Goal: Information Seeking & Learning: Learn about a topic

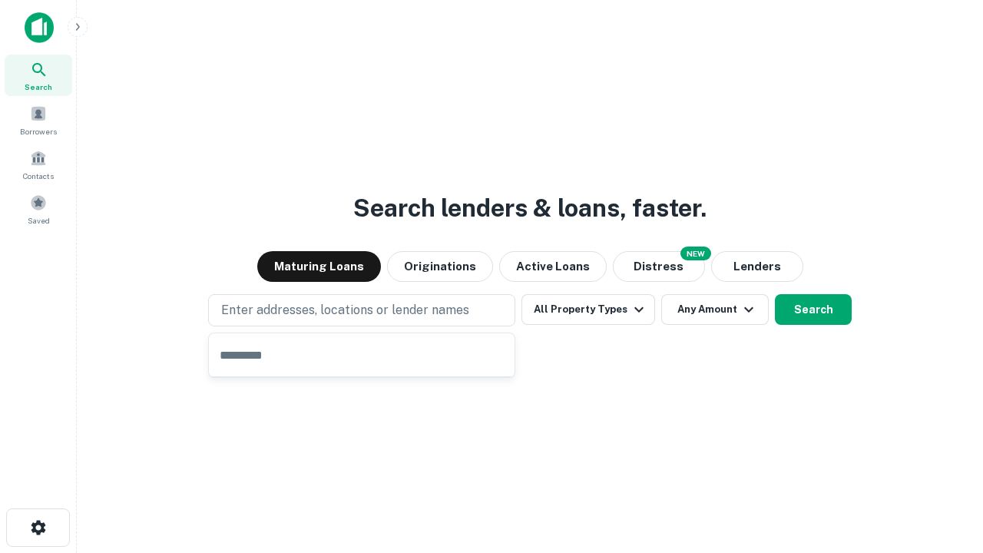
type input "**********"
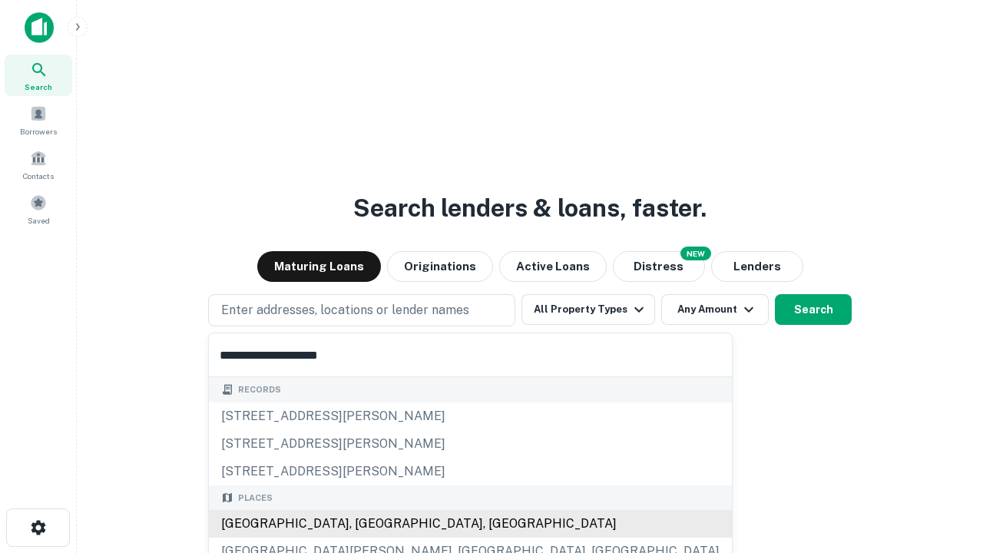
click at [367, 524] on div "[GEOGRAPHIC_DATA], [GEOGRAPHIC_DATA], [GEOGRAPHIC_DATA]" at bounding box center [470, 524] width 523 height 28
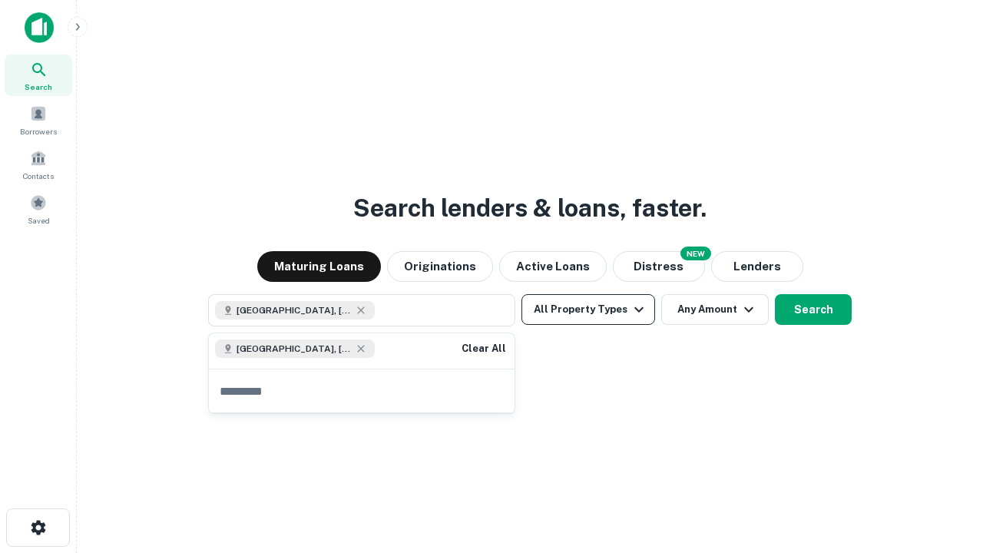
click at [588, 310] on button "All Property Types" at bounding box center [589, 309] width 134 height 31
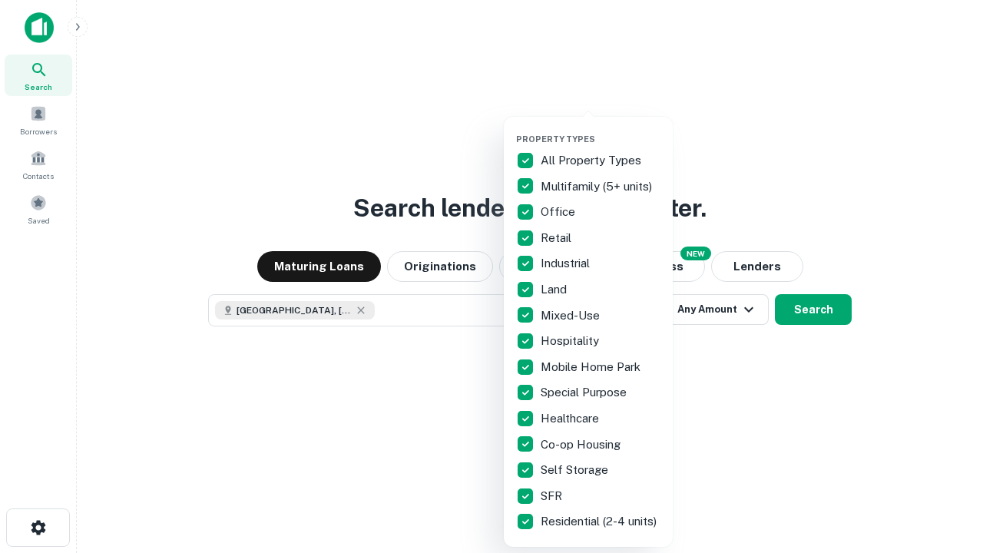
click at [601, 129] on button "button" at bounding box center [600, 129] width 169 height 1
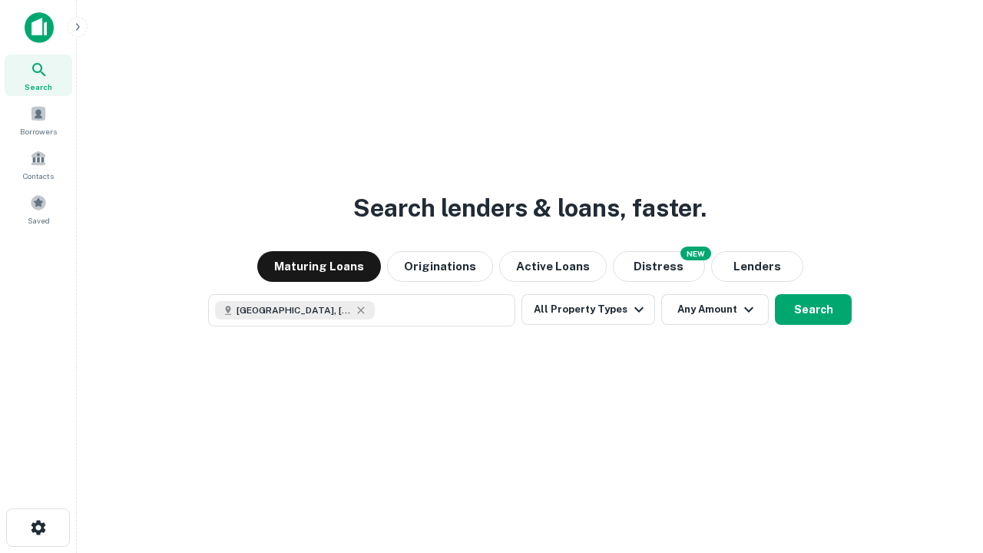
scroll to position [25, 0]
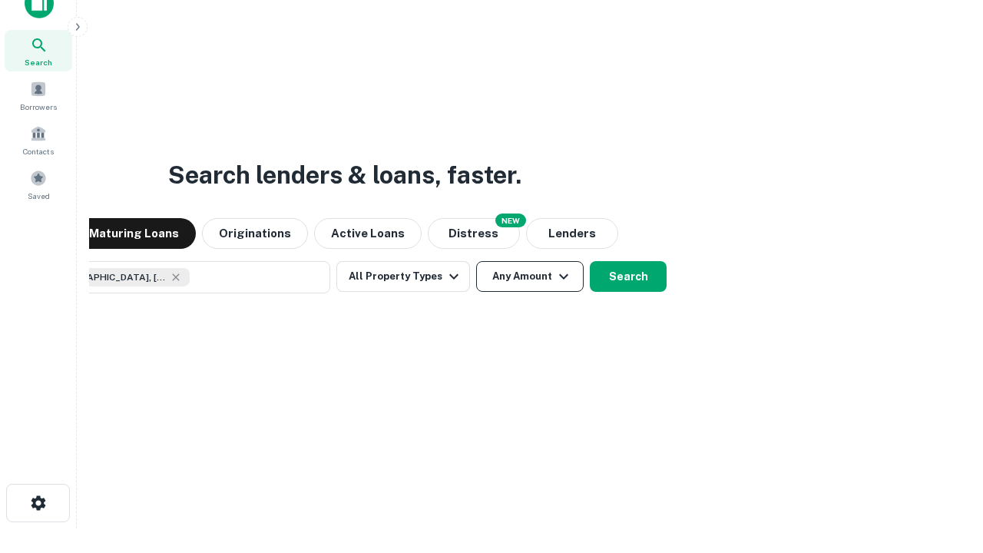
click at [476, 261] on button "Any Amount" at bounding box center [530, 276] width 108 height 31
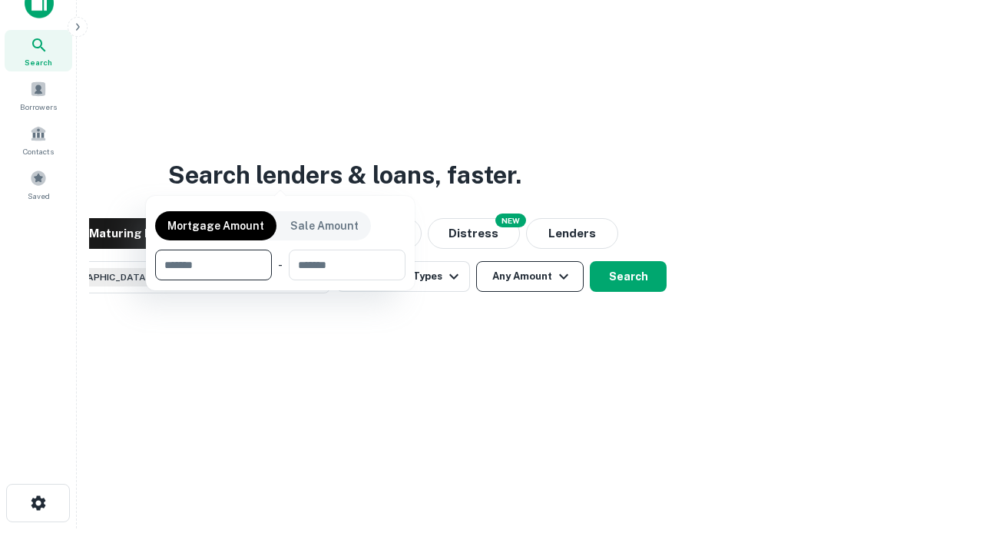
scroll to position [111, 435]
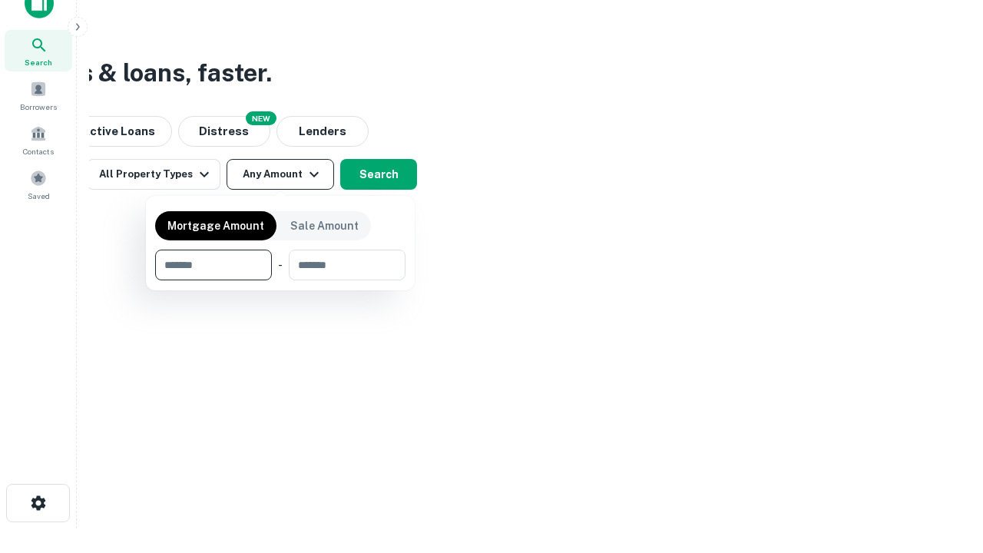
type input "*******"
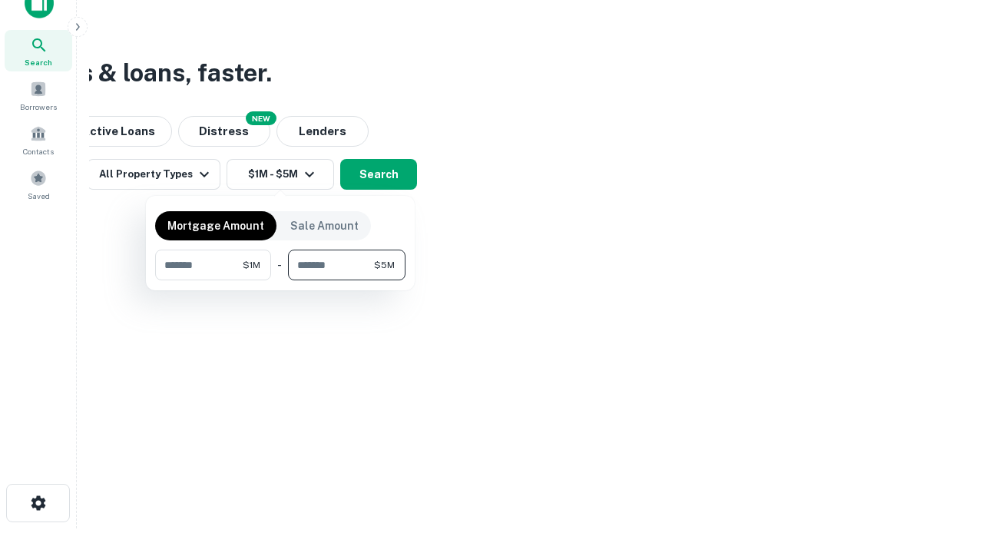
type input "*******"
click at [280, 280] on button "button" at bounding box center [280, 280] width 250 height 1
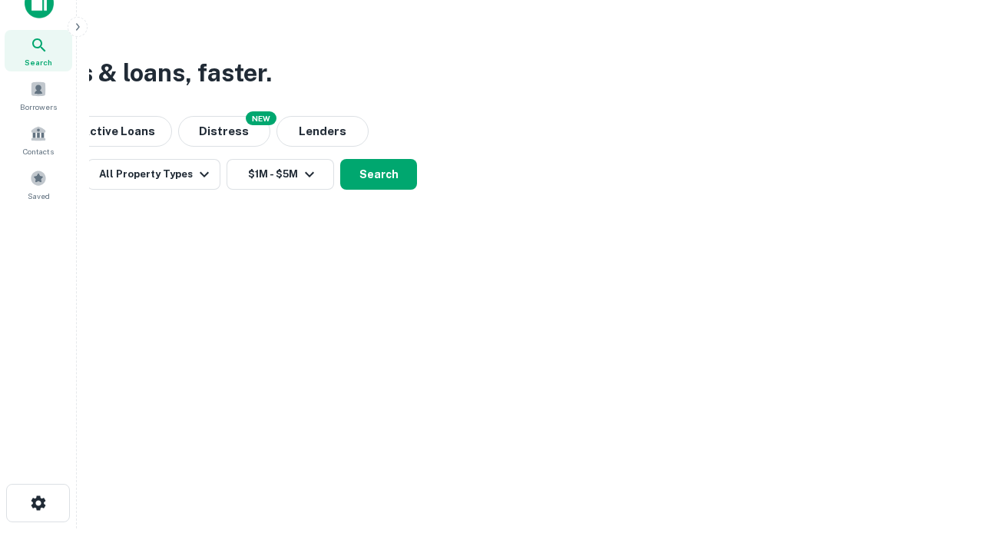
scroll to position [25, 0]
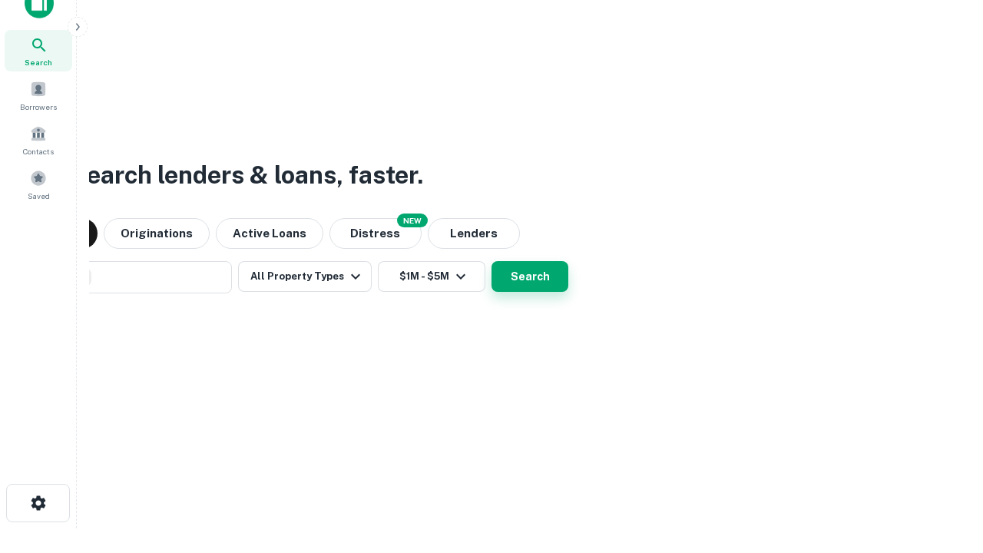
click at [492, 261] on button "Search" at bounding box center [530, 276] width 77 height 31
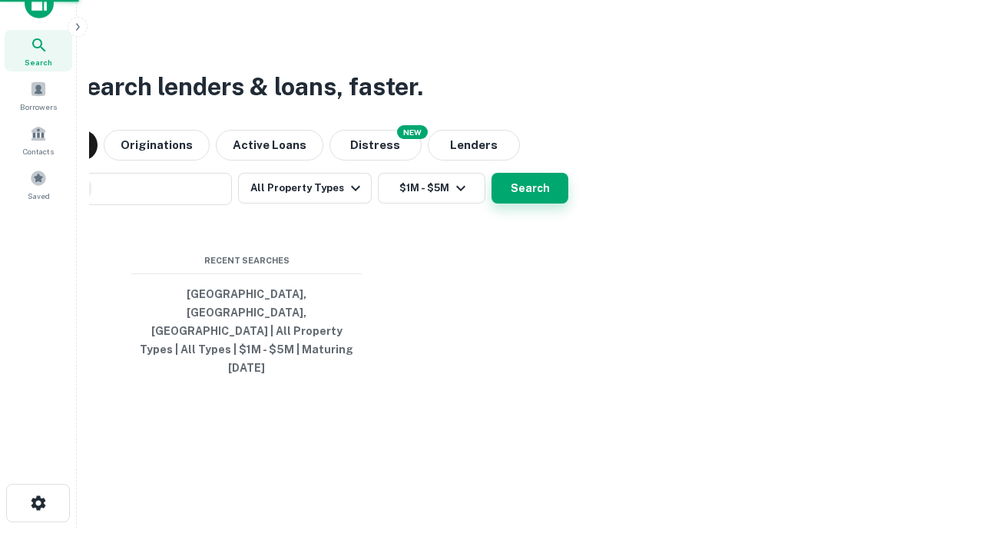
scroll to position [41, 435]
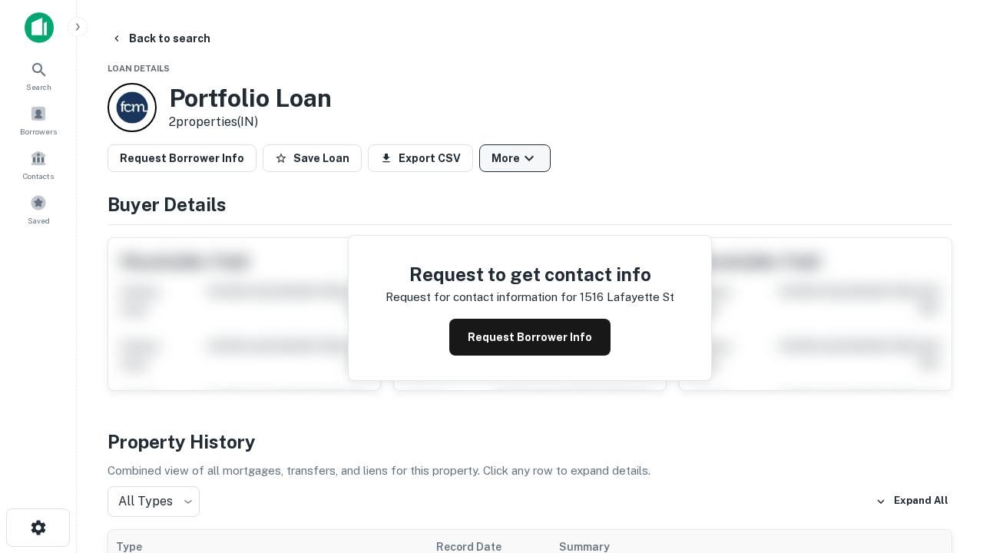
click at [515, 158] on button "More" at bounding box center [514, 158] width 71 height 28
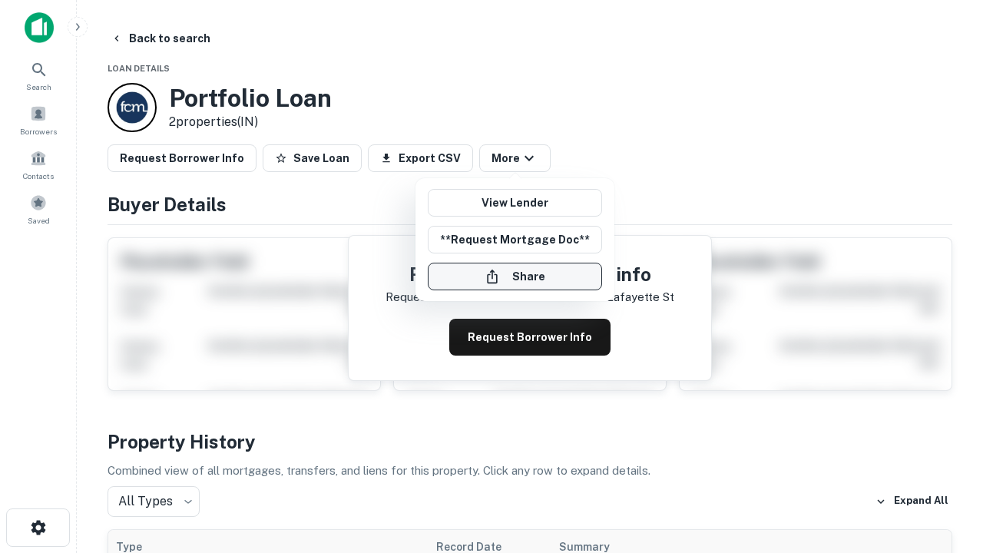
click at [515, 277] on button "Share" at bounding box center [515, 277] width 174 height 28
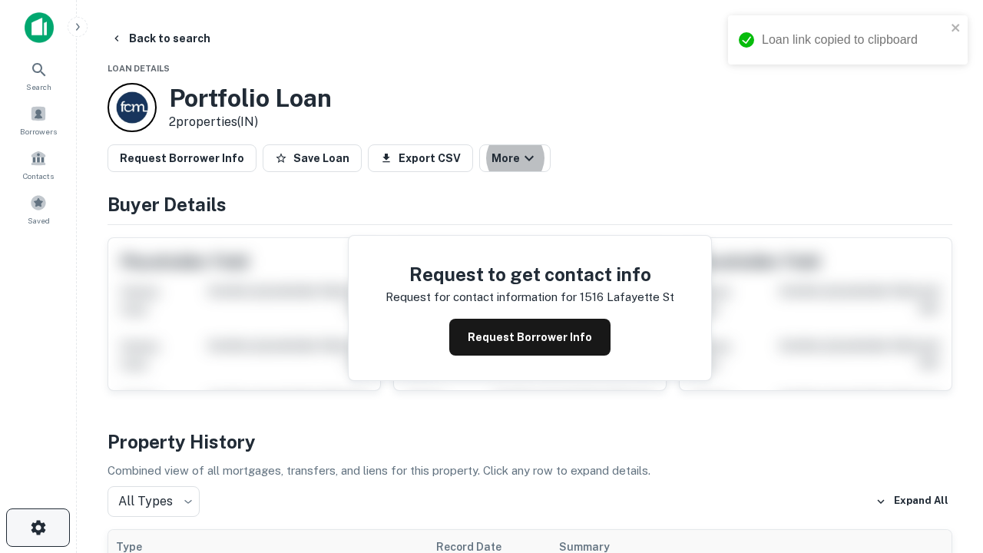
click at [38, 528] on icon "button" at bounding box center [38, 527] width 18 height 18
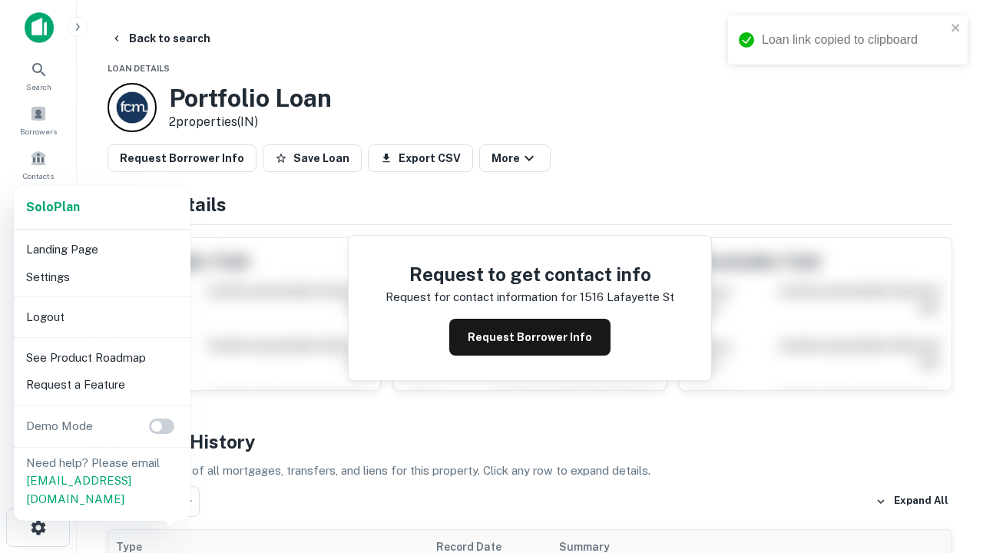
click at [101, 316] on li "Logout" at bounding box center [102, 317] width 164 height 28
